Goal: Check status: Check status

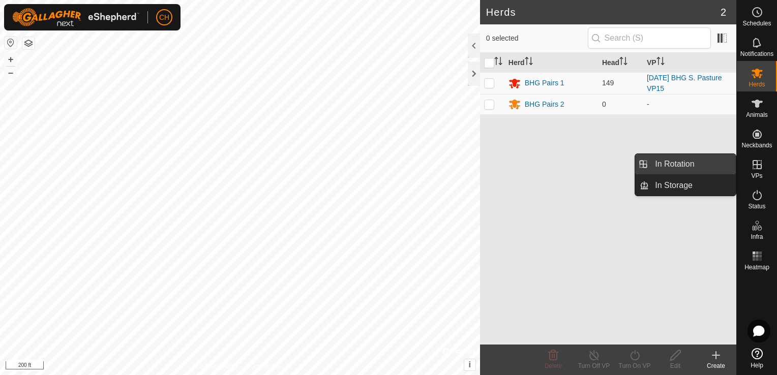
click at [709, 169] on link "In Rotation" at bounding box center [692, 164] width 87 height 20
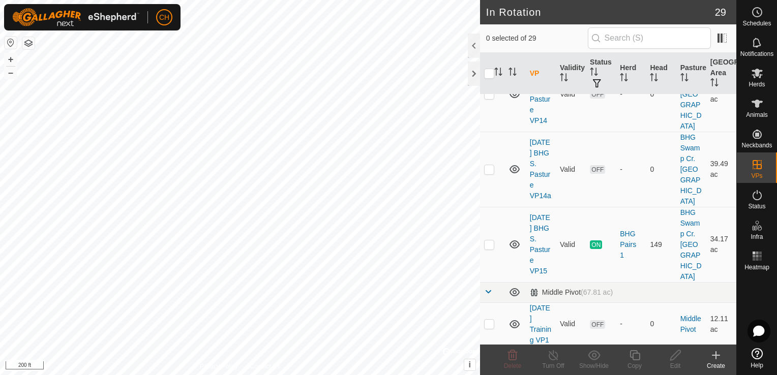
scroll to position [1873, 0]
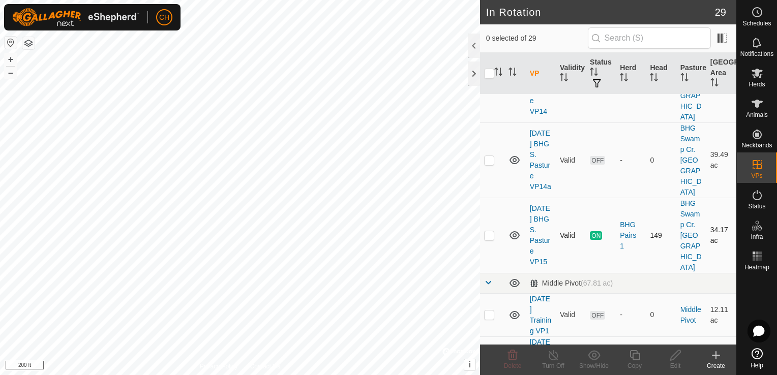
click at [490, 231] on p-checkbox at bounding box center [489, 235] width 10 height 8
checkbox input "false"
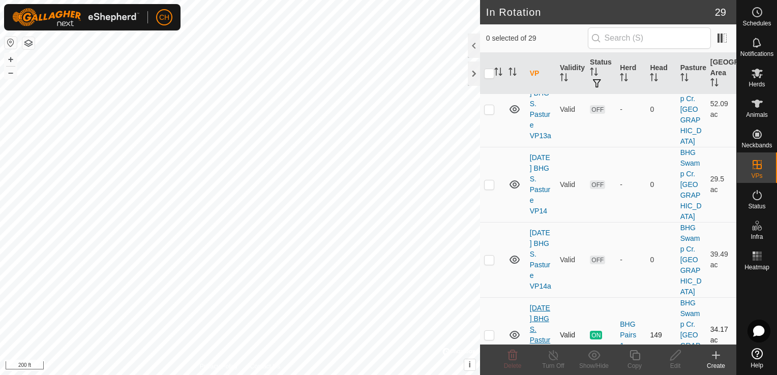
scroll to position [1772, 0]
